Goal: Transaction & Acquisition: Book appointment/travel/reservation

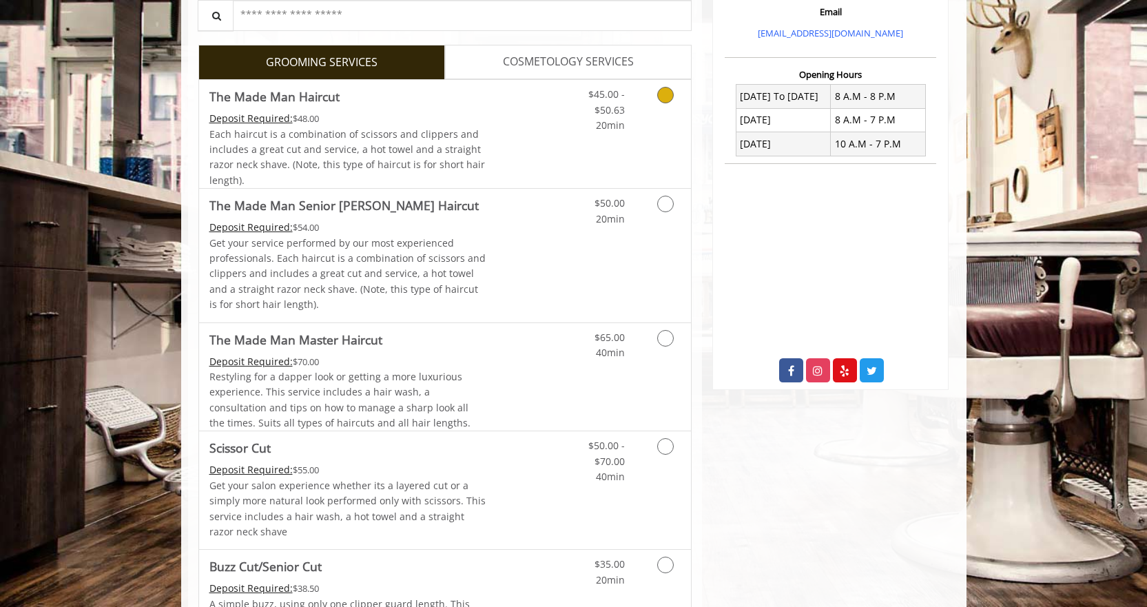
click at [468, 154] on span "Each haircut is a combination of scissors and clippers and includes a great cut…" at bounding box center [347, 156] width 276 height 59
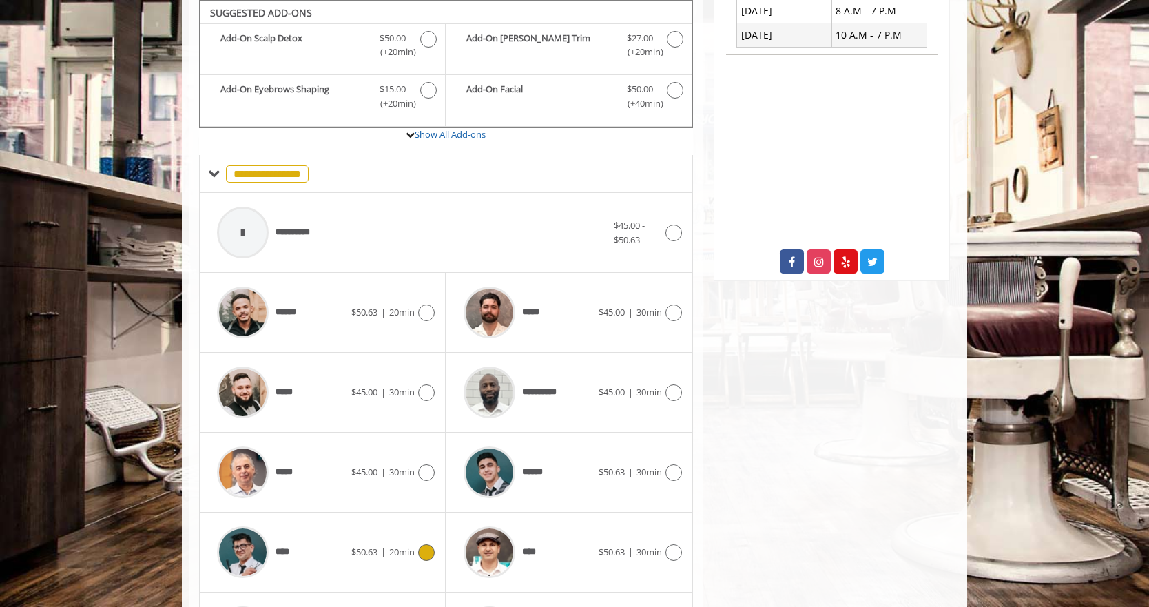
click at [301, 568] on div "****" at bounding box center [280, 551] width 141 height 65
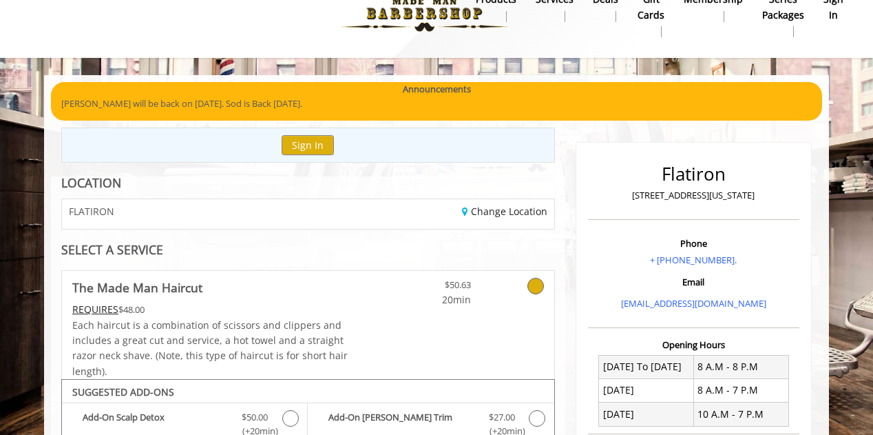
scroll to position [44, 0]
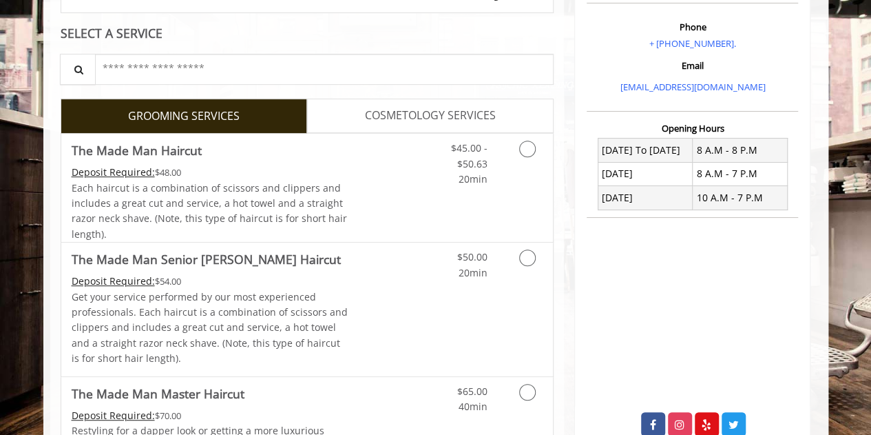
scroll to position [245, 0]
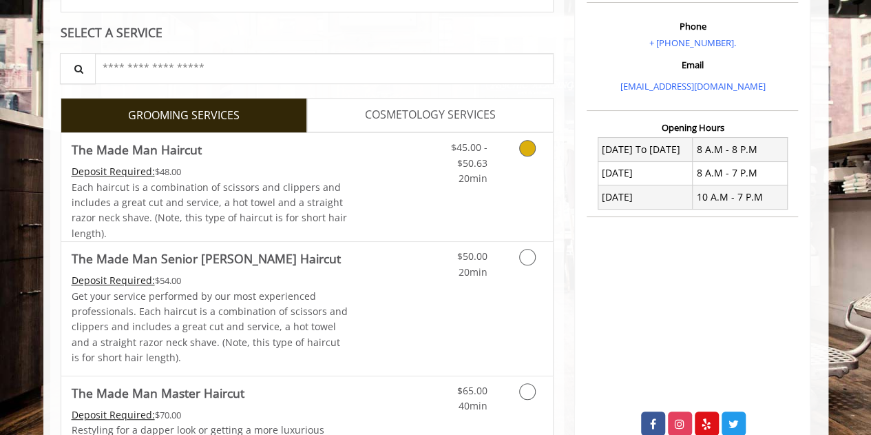
click at [387, 171] on link "Discounted Price" at bounding box center [389, 187] width 82 height 108
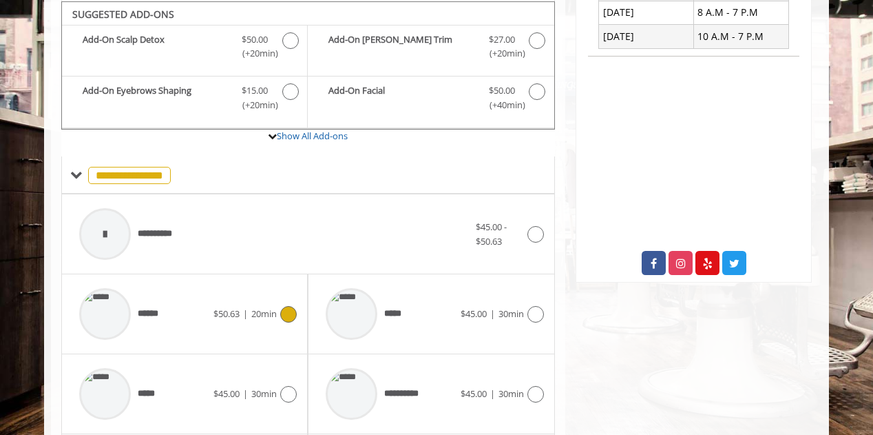
scroll to position [591, 0]
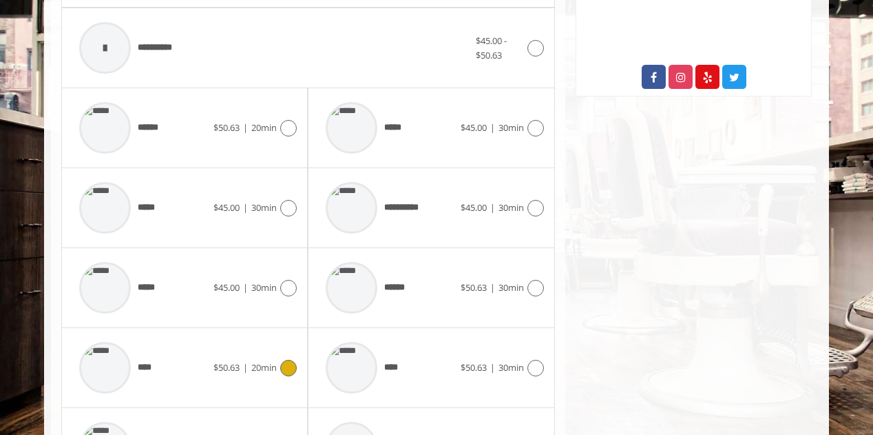
drag, startPoint x: 153, startPoint y: 335, endPoint x: 160, endPoint y: 353, distance: 19.2
click at [160, 353] on div "****" at bounding box center [142, 367] width 141 height 65
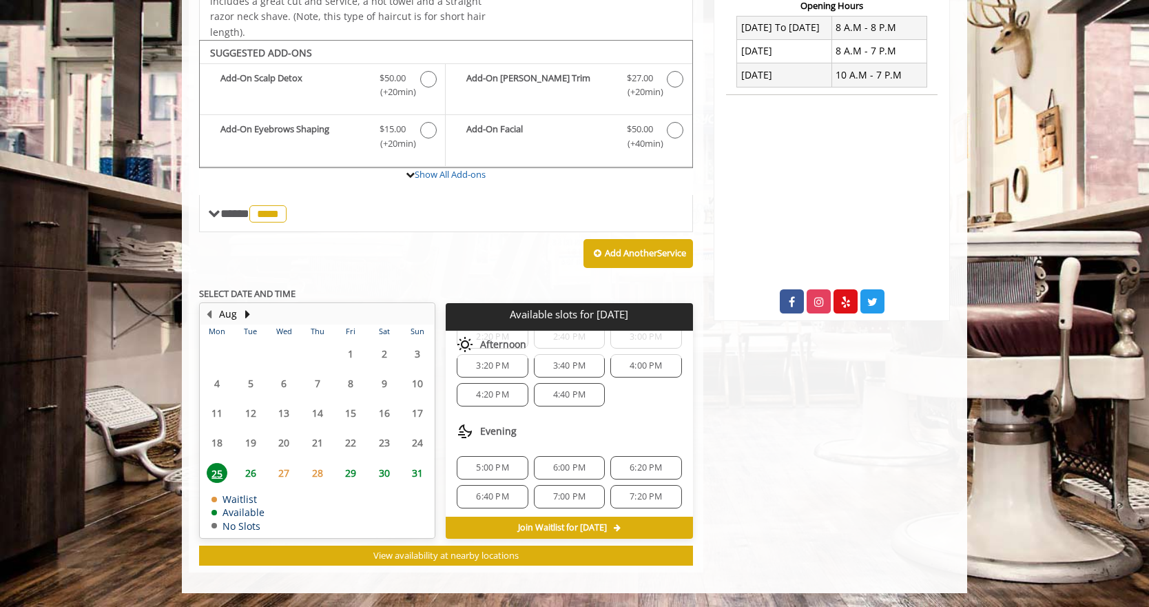
scroll to position [45, 0]
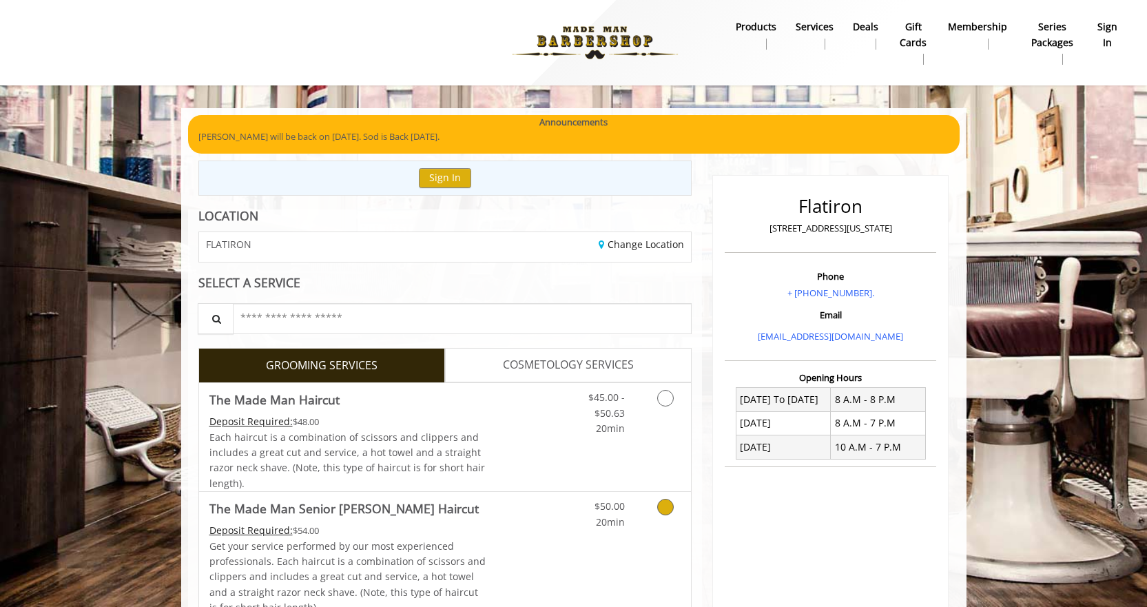
scroll to position [372, 0]
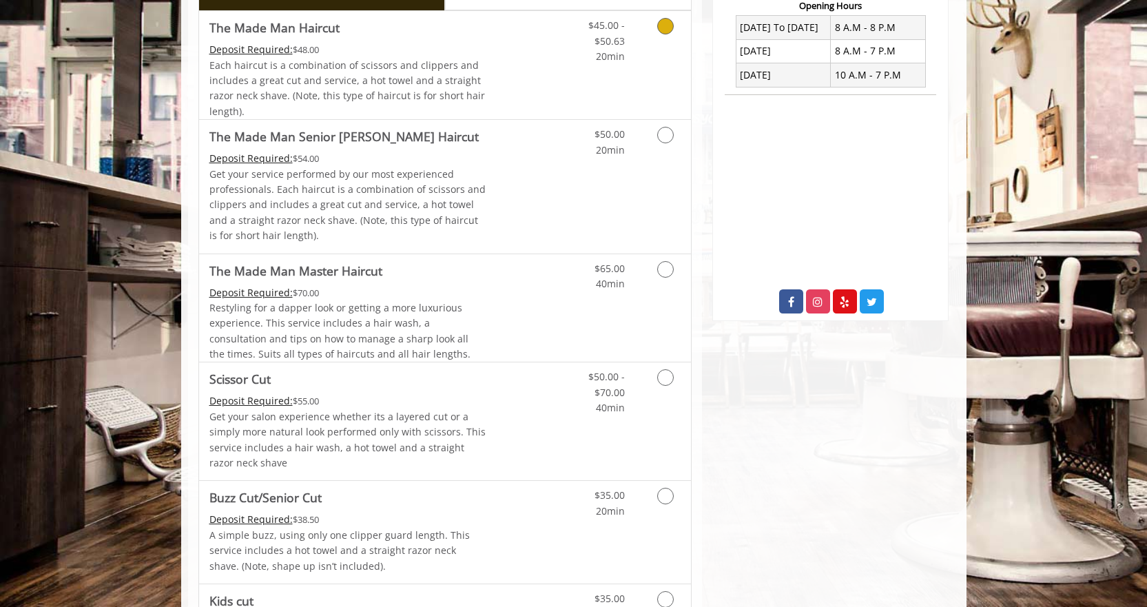
click at [395, 66] on span "Each haircut is a combination of scissors and clippers and includes a great cut…" at bounding box center [347, 88] width 276 height 59
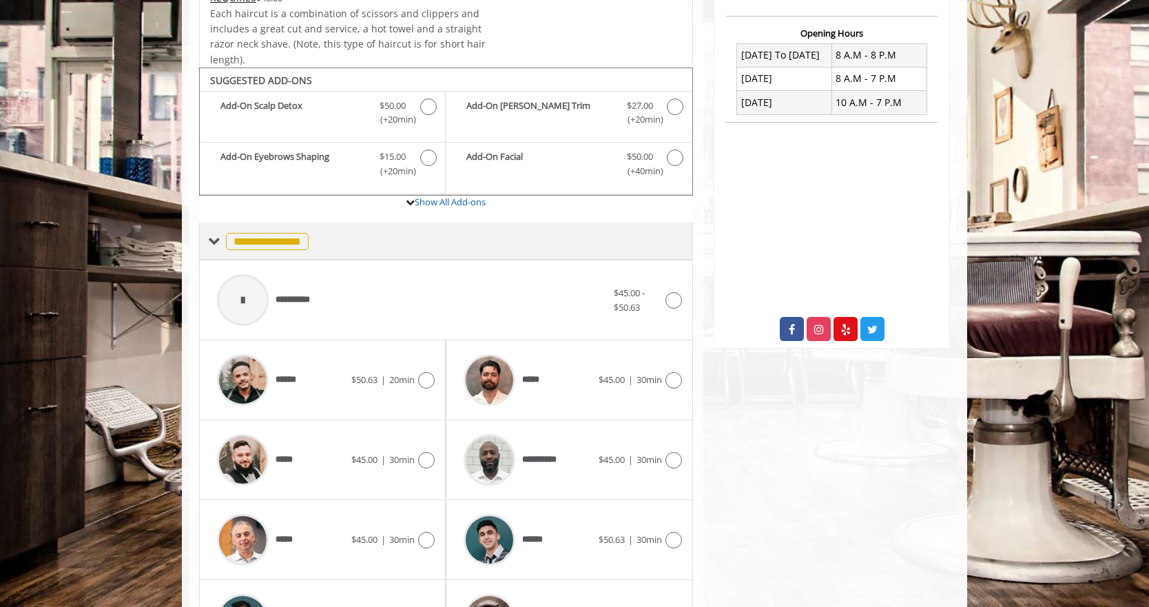
scroll to position [412, 0]
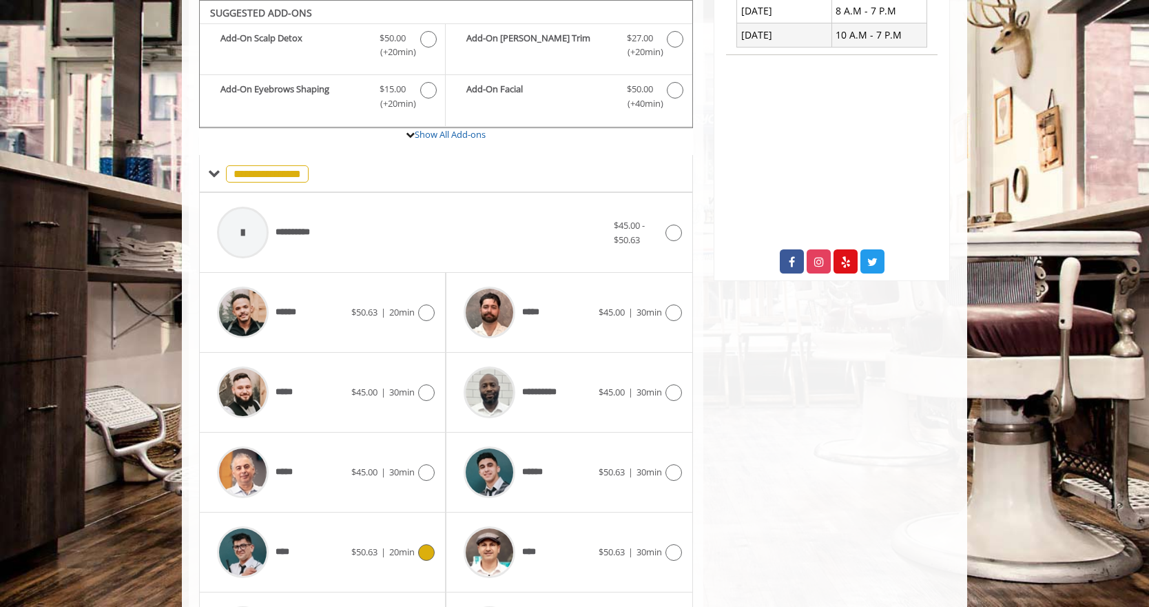
click at [301, 554] on div "****" at bounding box center [280, 551] width 141 height 65
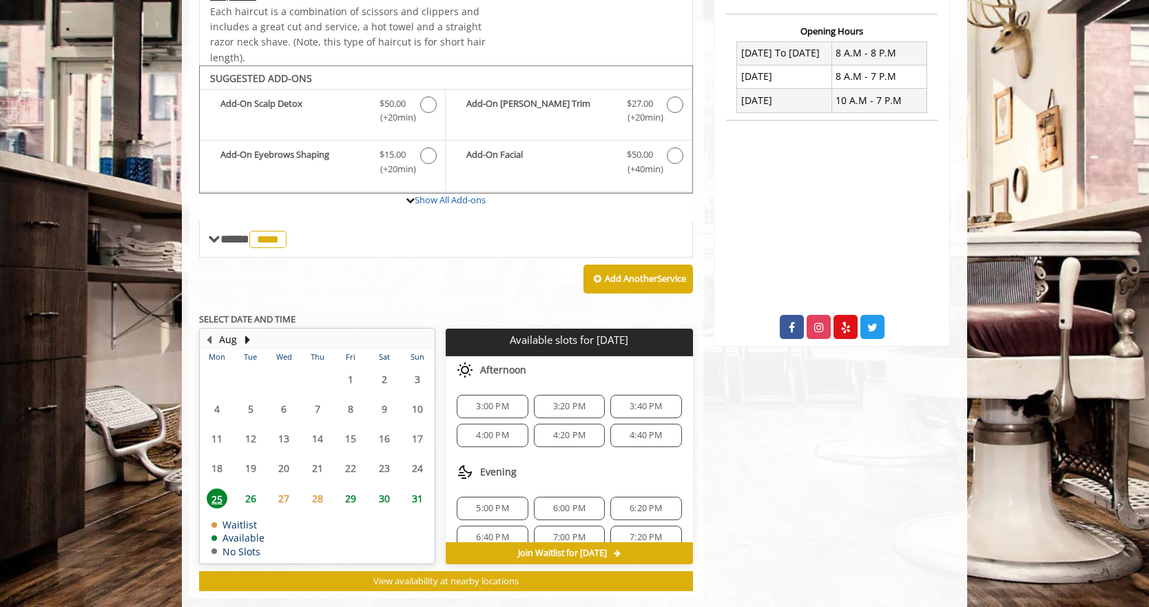
scroll to position [372, 0]
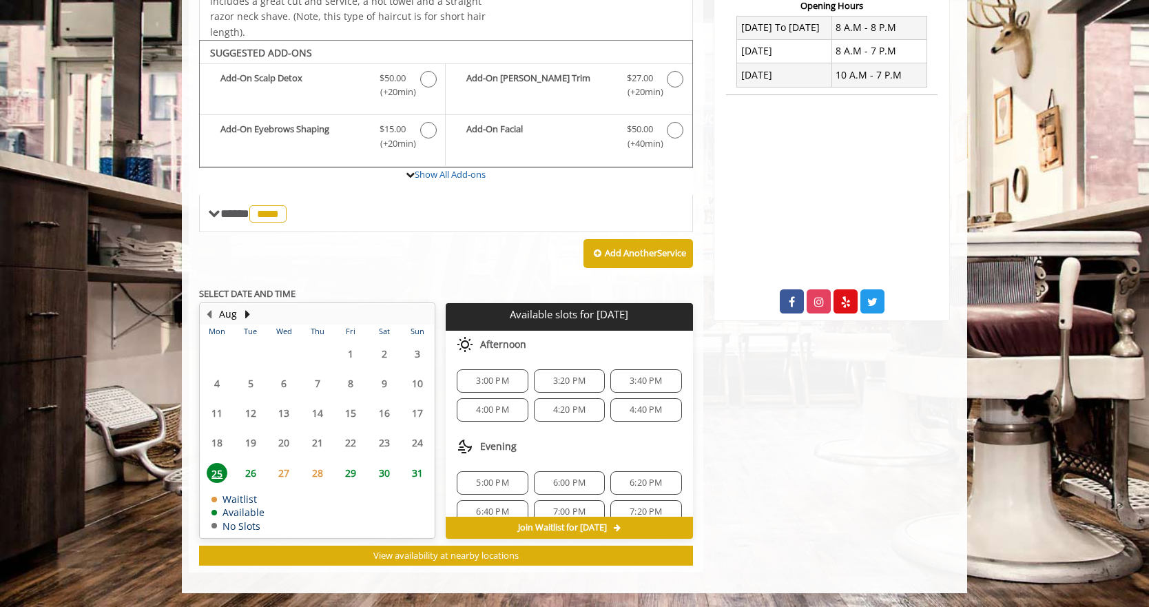
click at [561, 486] on span "6:00 PM" at bounding box center [569, 482] width 32 height 11
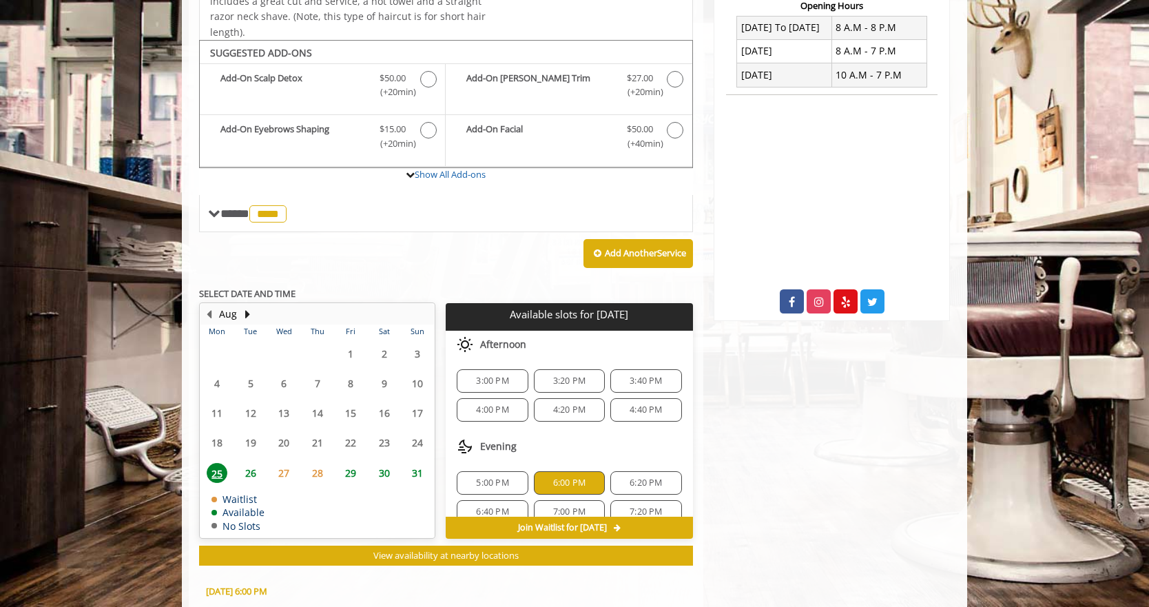
scroll to position [621, 0]
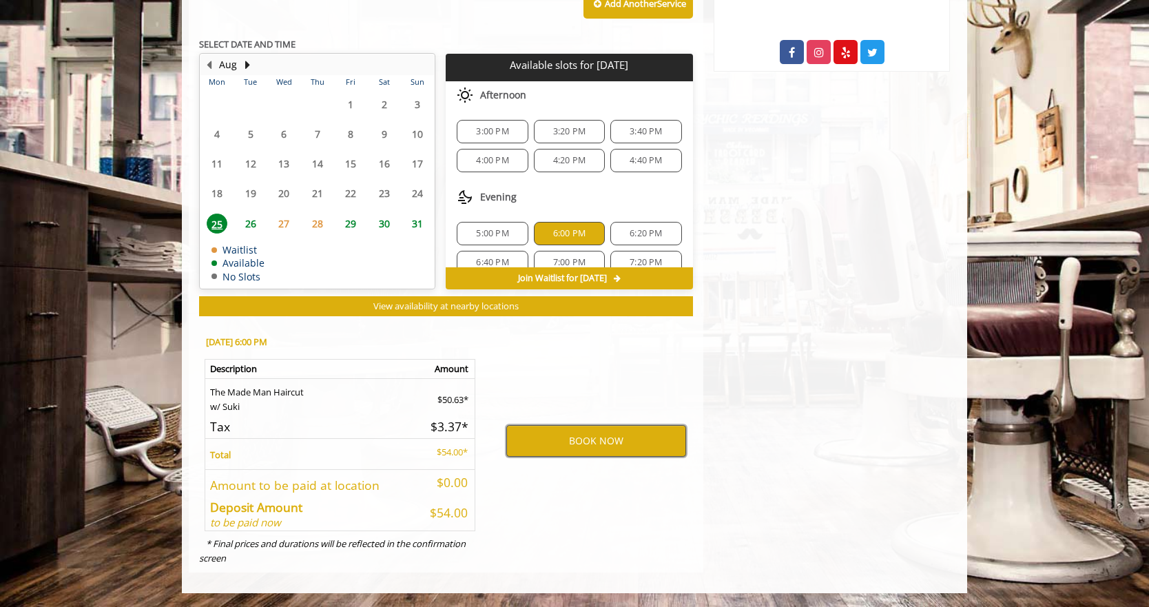
click at [573, 448] on button "BOOK NOW" at bounding box center [596, 441] width 180 height 32
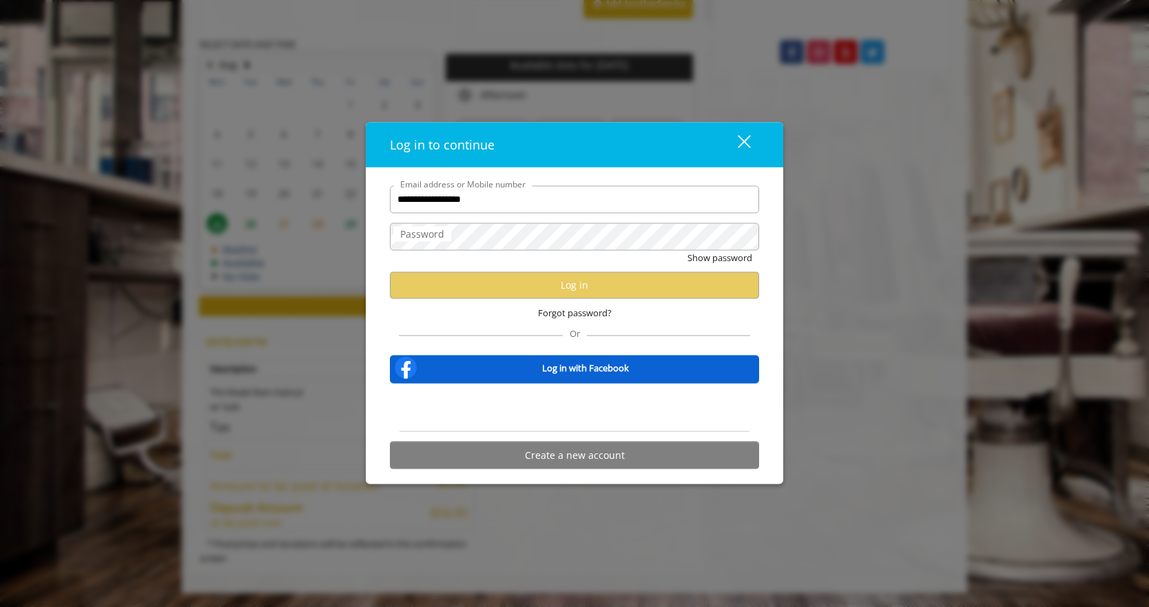
type input "**********"
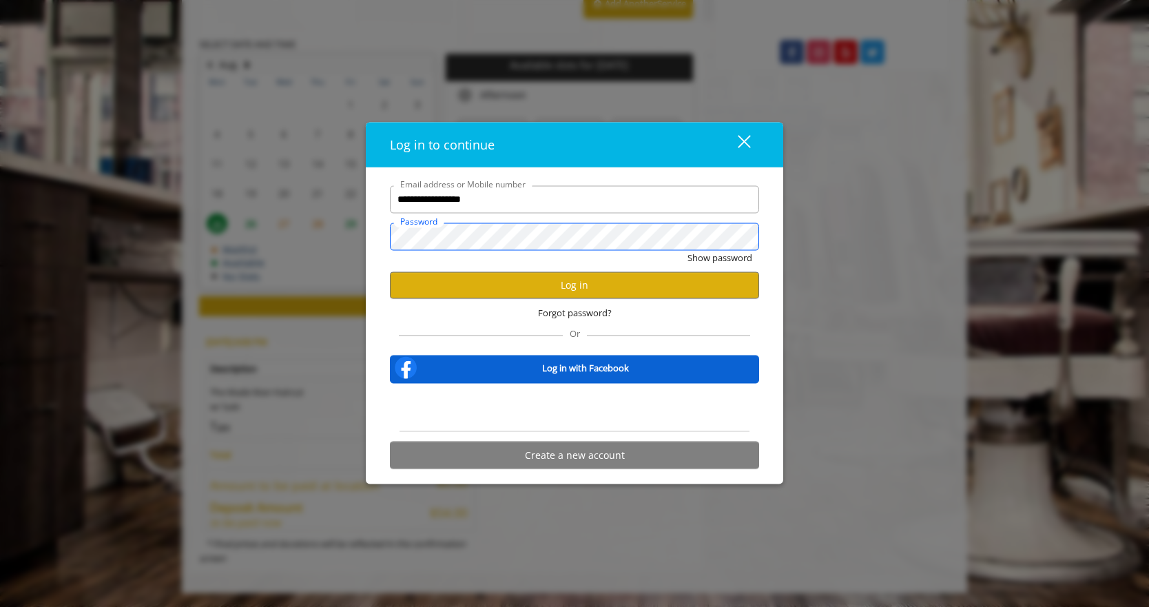
click at [687, 250] on button "Show password" at bounding box center [719, 257] width 65 height 14
click at [507, 281] on button "Log in" at bounding box center [574, 284] width 369 height 27
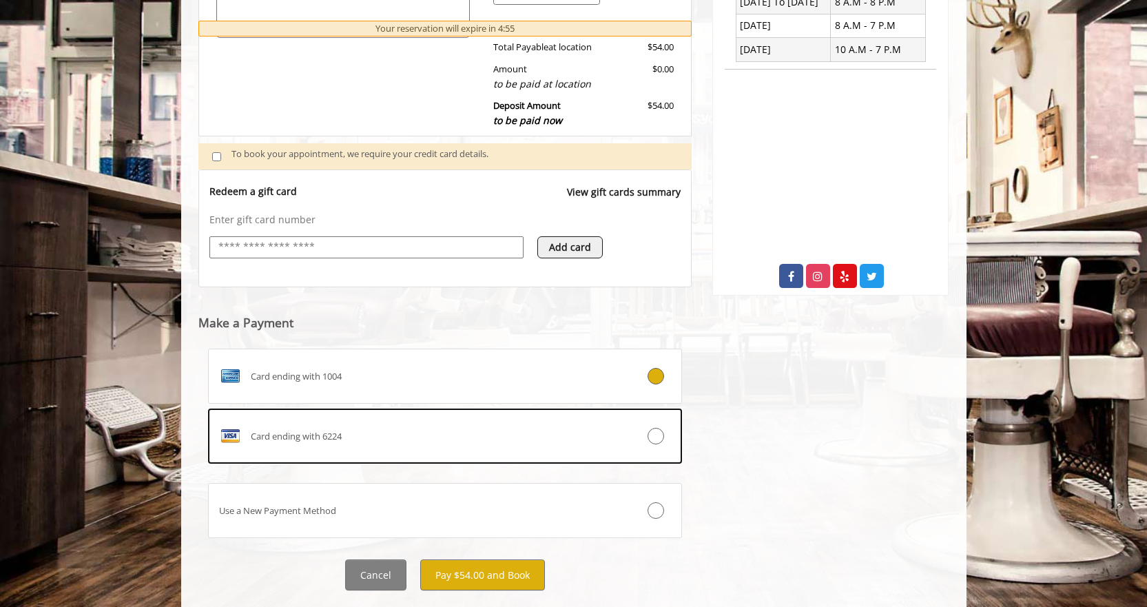
scroll to position [429, 0]
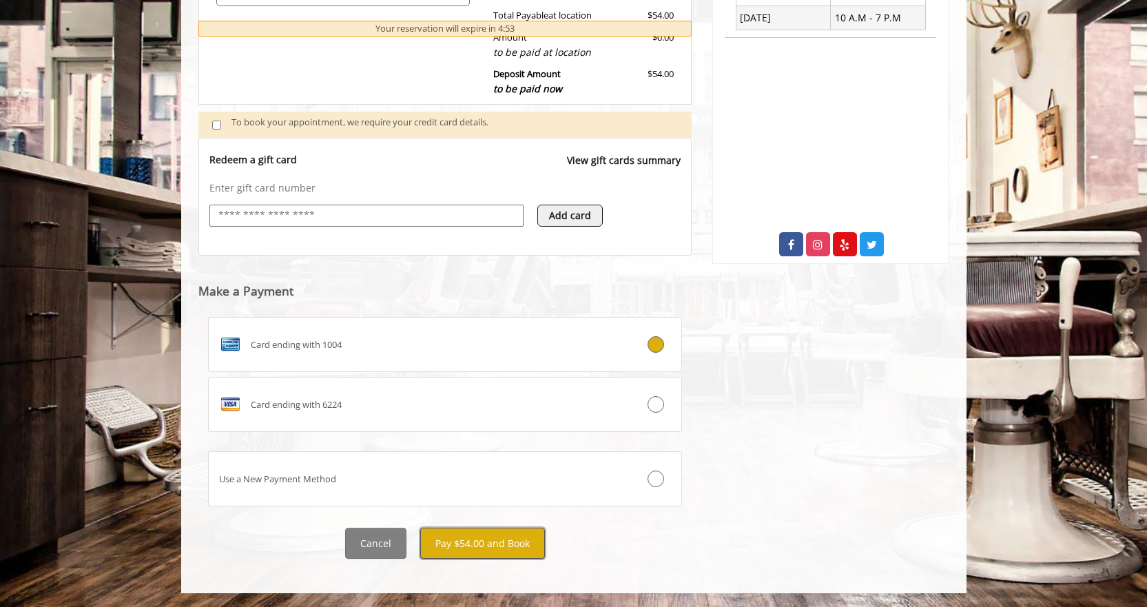
click at [499, 545] on button "Pay $54.00 and Book" at bounding box center [482, 543] width 125 height 31
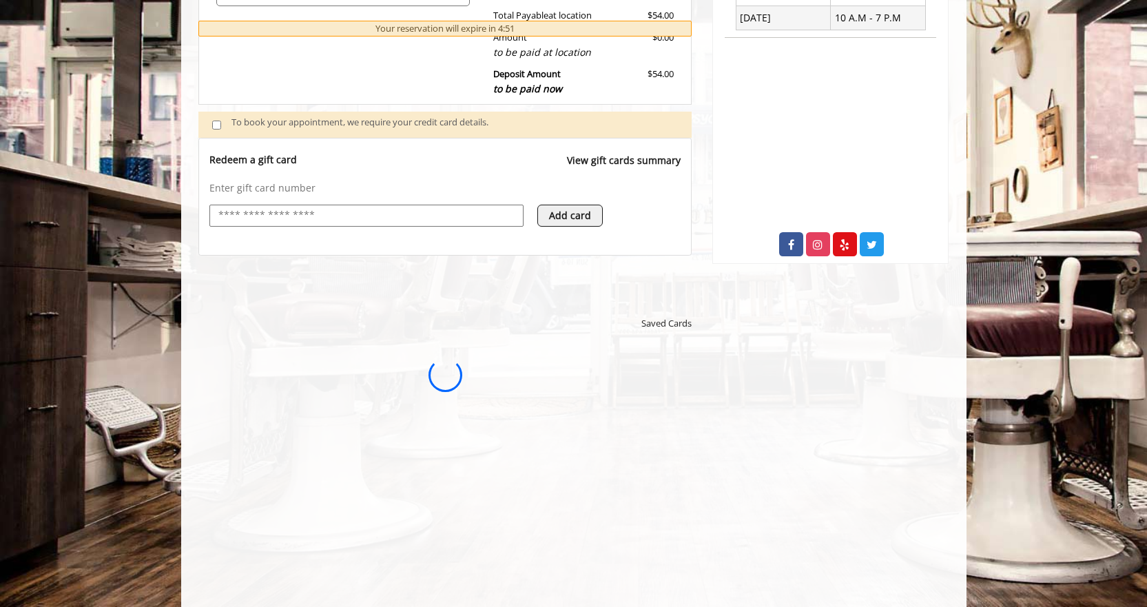
scroll to position [0, 0]
